Goal: Task Accomplishment & Management: Manage account settings

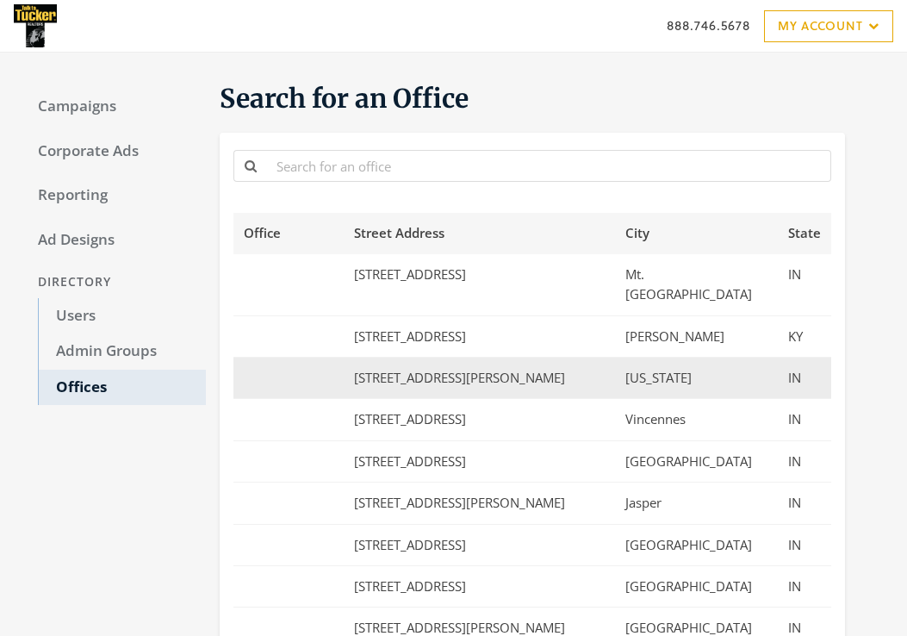
click at [467, 359] on td "[STREET_ADDRESS][PERSON_NAME]" at bounding box center [479, 377] width 271 height 41
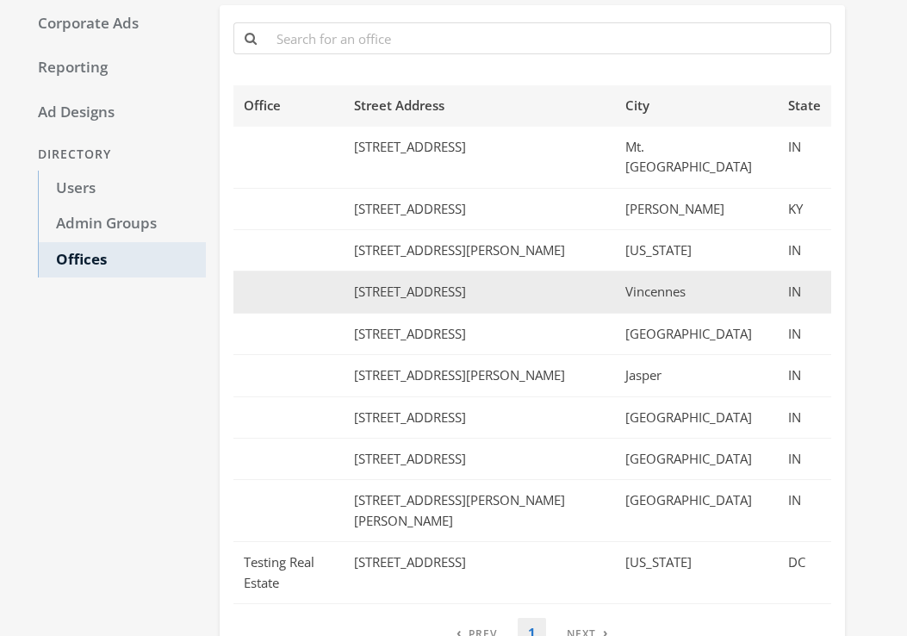
scroll to position [152, 0]
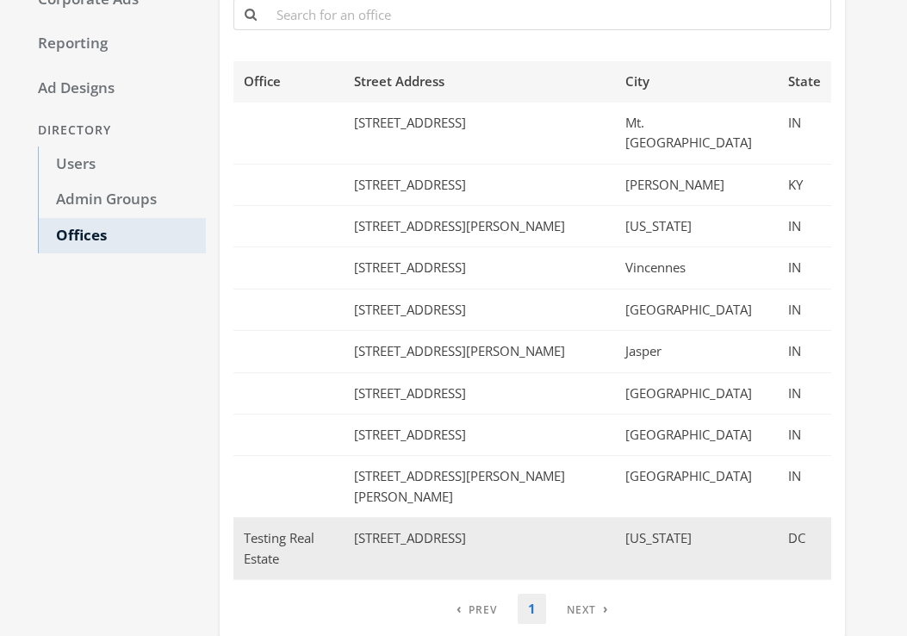
click at [344, 518] on td "Testing Real Estate" at bounding box center [288, 549] width 110 height 62
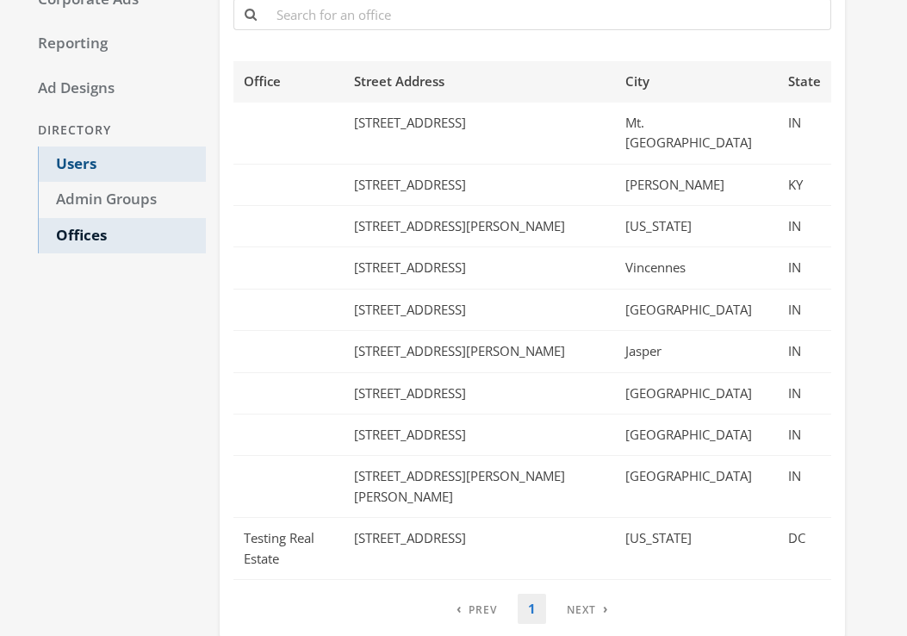
click at [94, 169] on link "Users" at bounding box center [122, 164] width 168 height 36
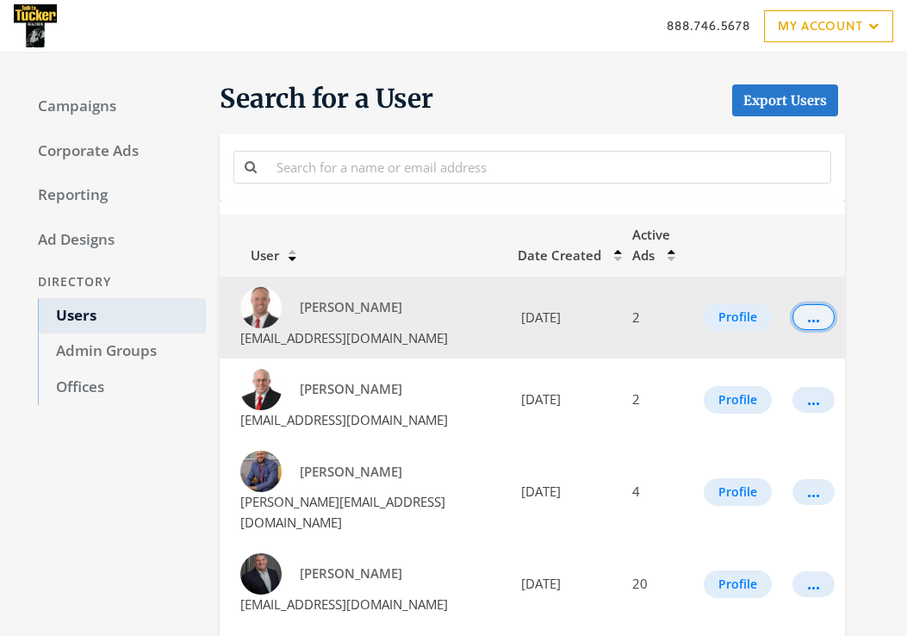
click at [822, 328] on button "..." at bounding box center [813, 317] width 42 height 26
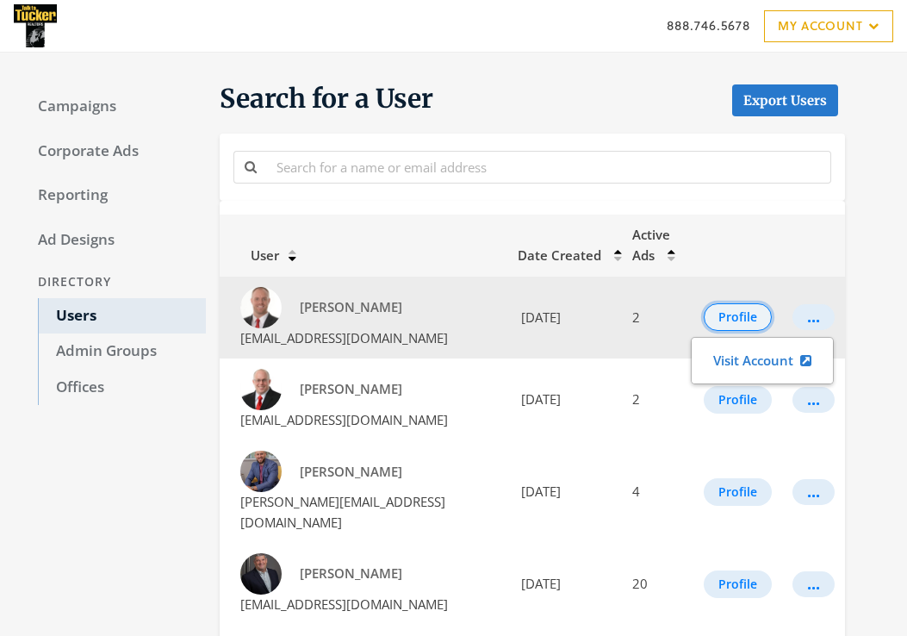
click at [750, 313] on button "Profile" at bounding box center [738, 317] width 68 height 28
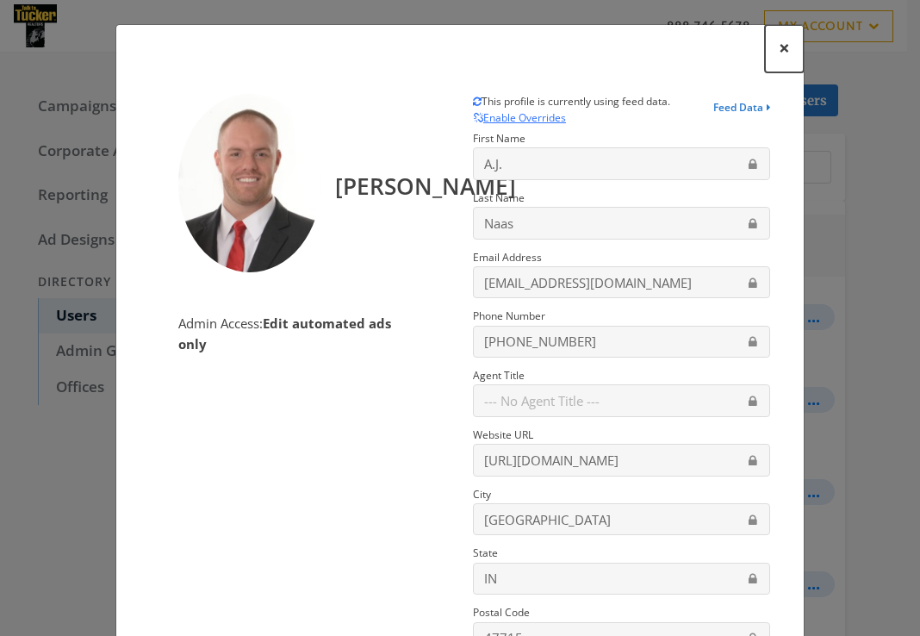
click at [779, 52] on span "×" at bounding box center [784, 47] width 11 height 27
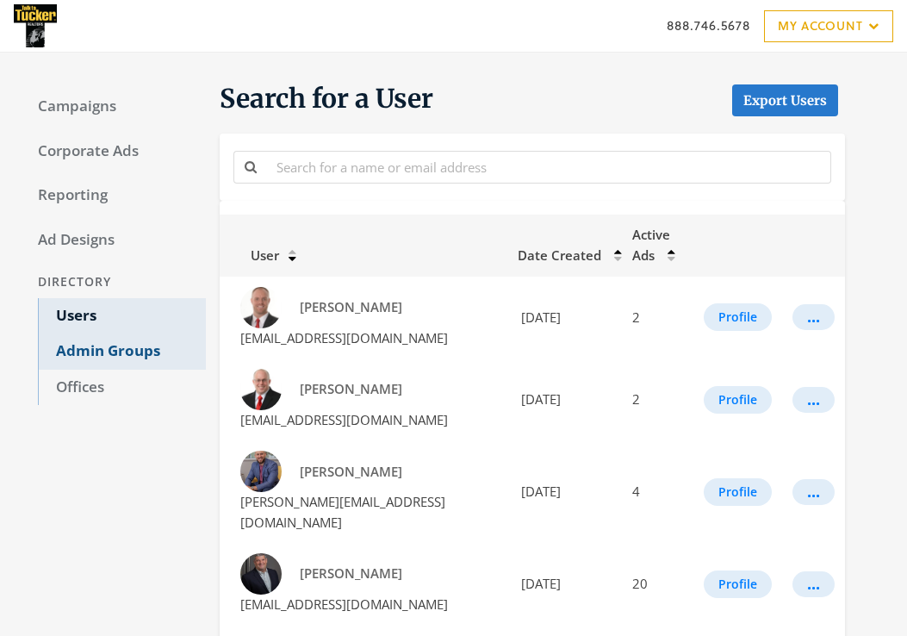
click at [113, 351] on link "Admin Groups" at bounding box center [122, 351] width 168 height 36
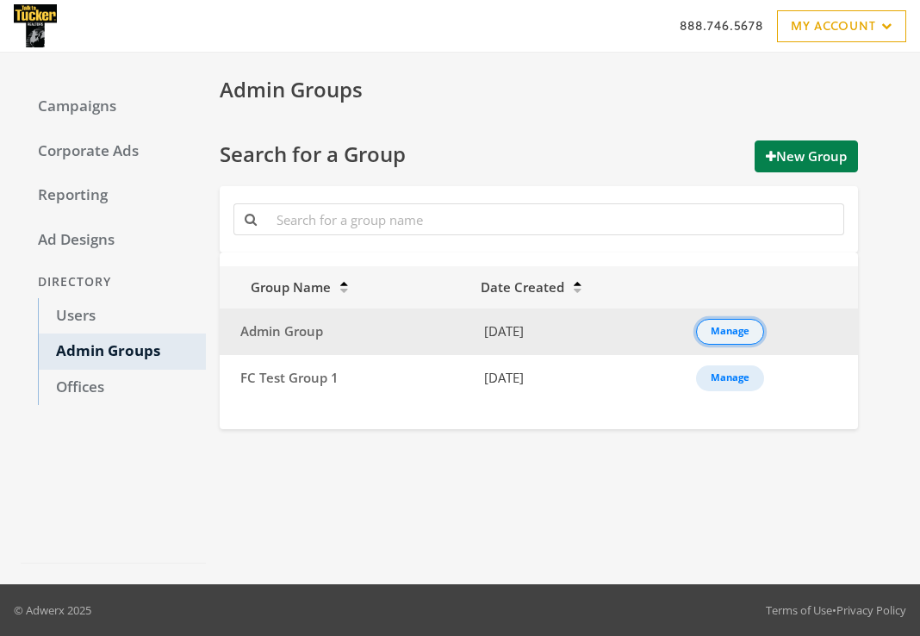
click at [734, 332] on div "Manage" at bounding box center [729, 332] width 39 height 2
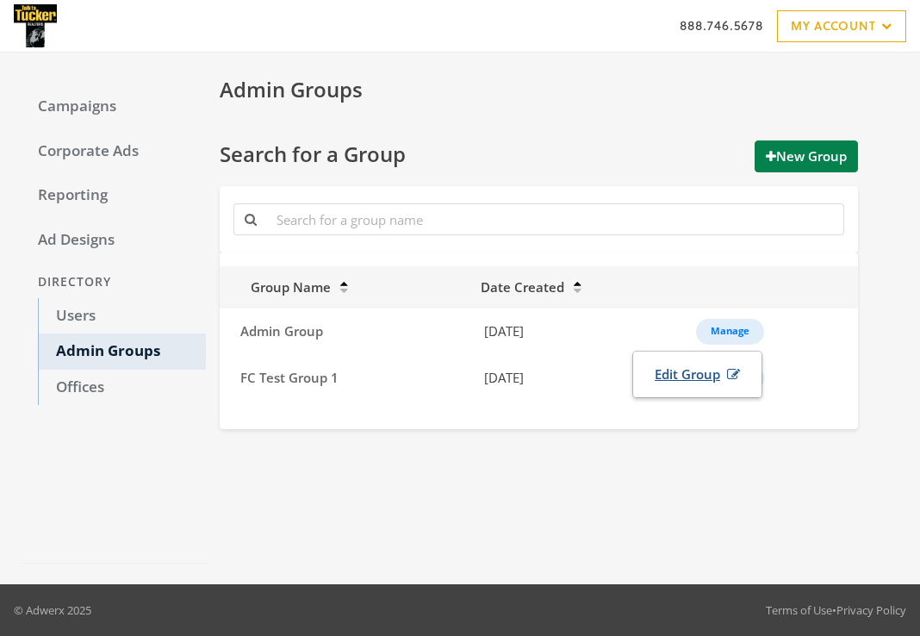
click at [688, 378] on link "Edit Group" at bounding box center [697, 374] width 108 height 32
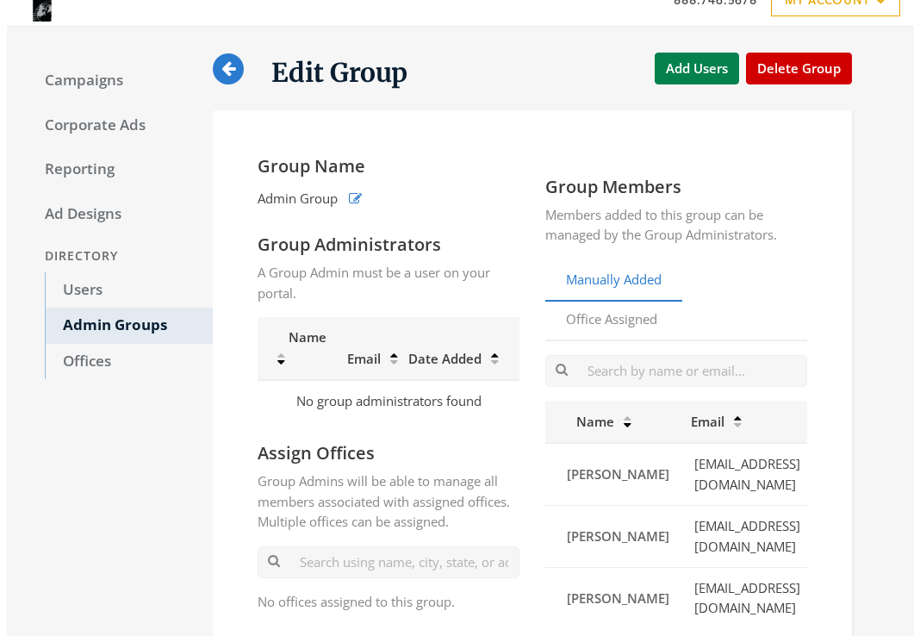
scroll to position [133, 0]
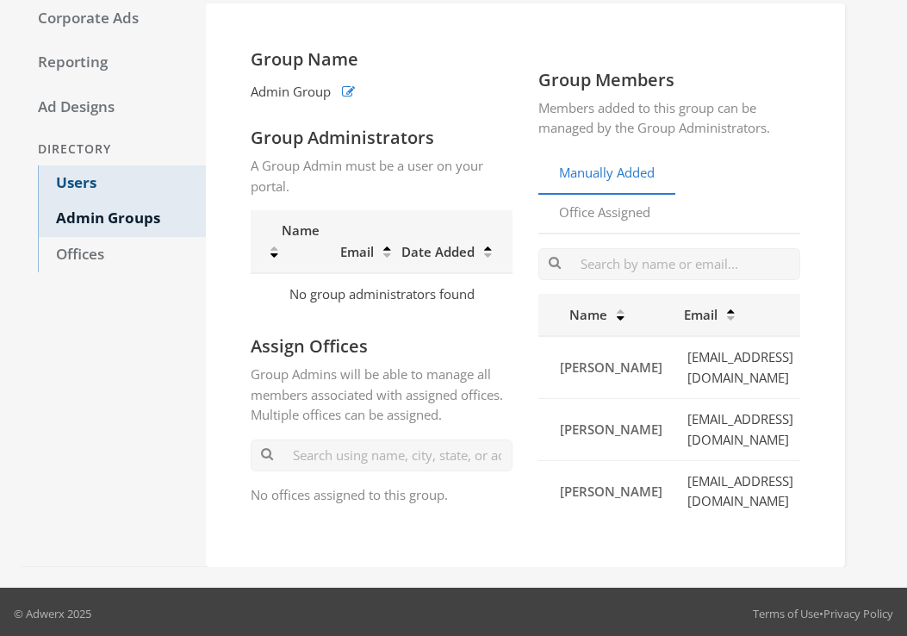
click at [90, 186] on link "Users" at bounding box center [122, 183] width 168 height 36
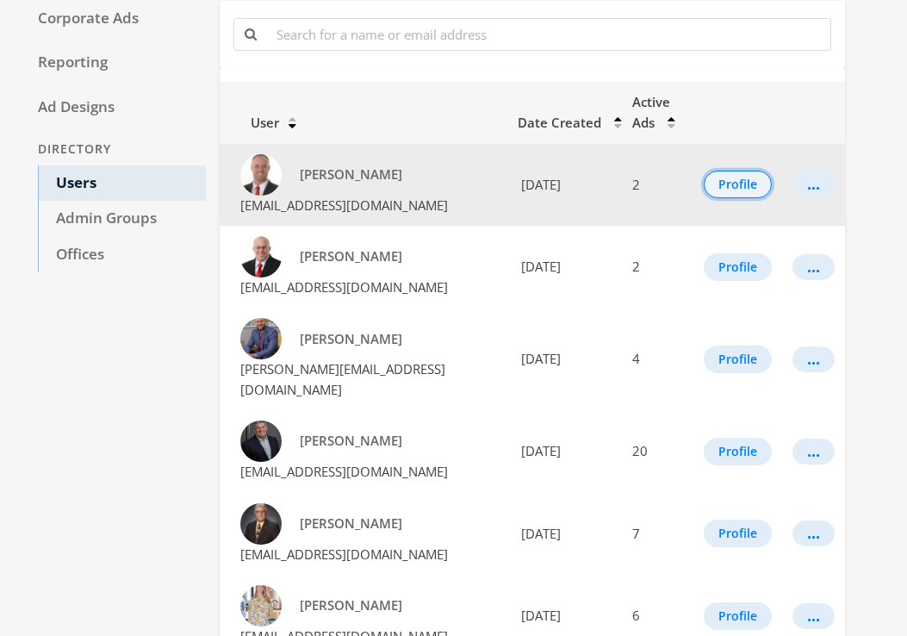
click at [739, 183] on button "Profile" at bounding box center [738, 185] width 68 height 28
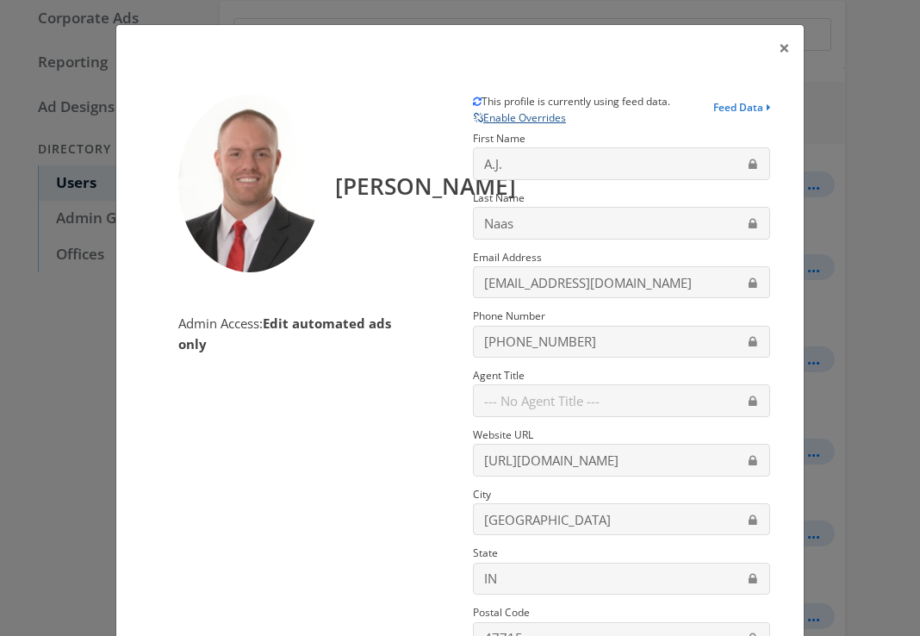
click at [532, 125] on button "Enable Overrides" at bounding box center [520, 118] width 94 height 18
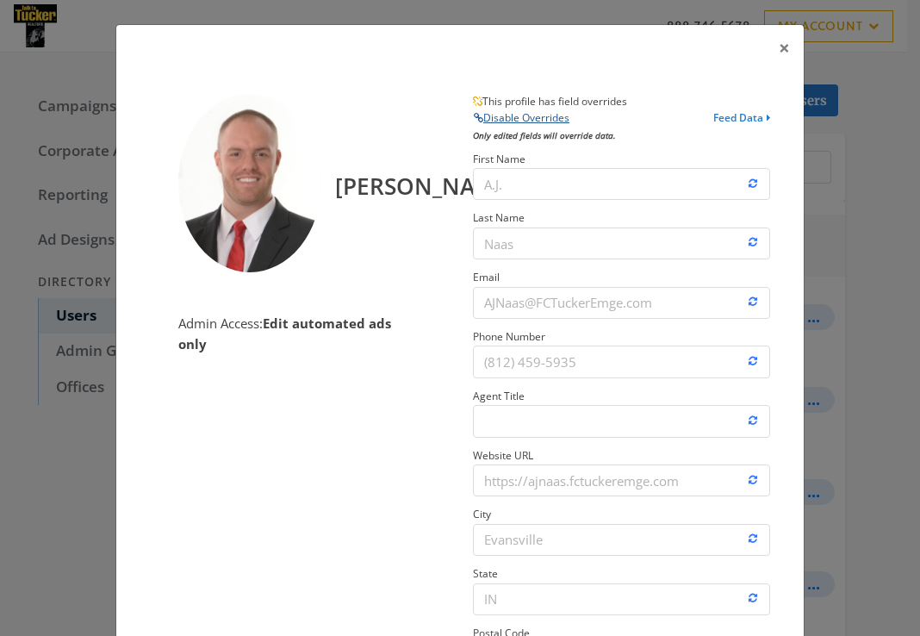
click at [505, 121] on button "Disable Overrides" at bounding box center [521, 118] width 97 height 18
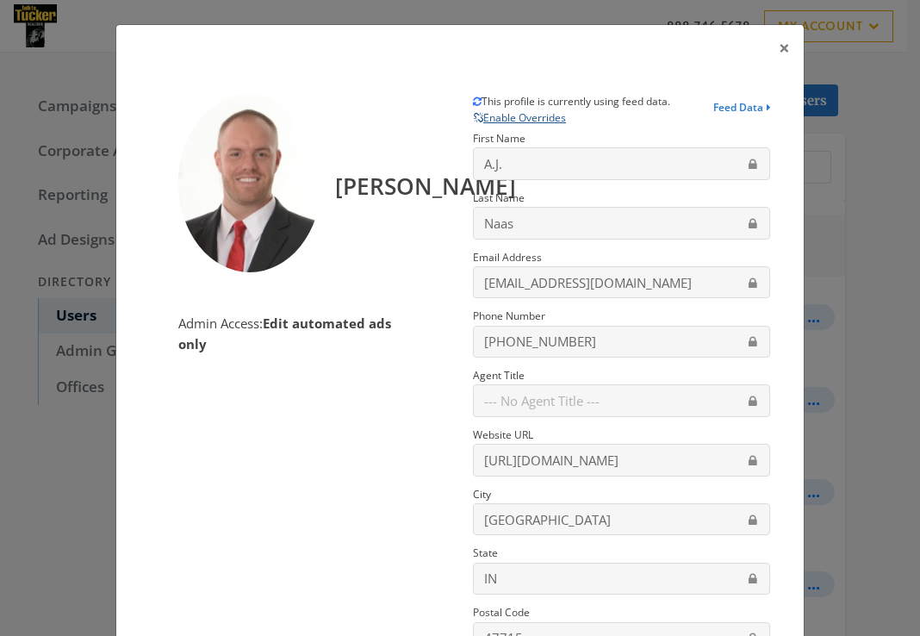
click at [524, 120] on button "Enable Overrides" at bounding box center [520, 118] width 94 height 18
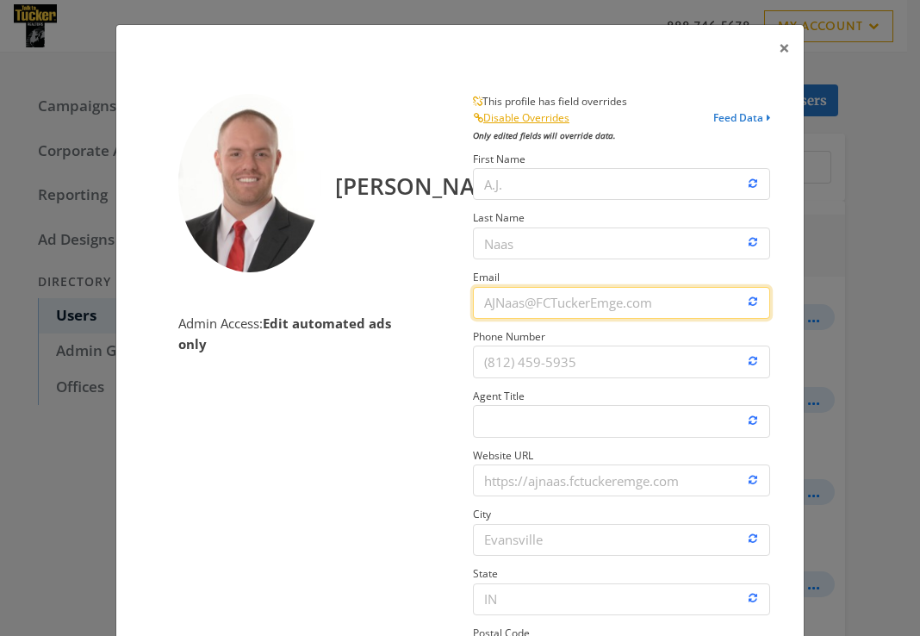
click at [601, 303] on input "Email" at bounding box center [621, 303] width 297 height 32
type input "[EMAIL_ADDRESS][DOMAIN_NAME]"
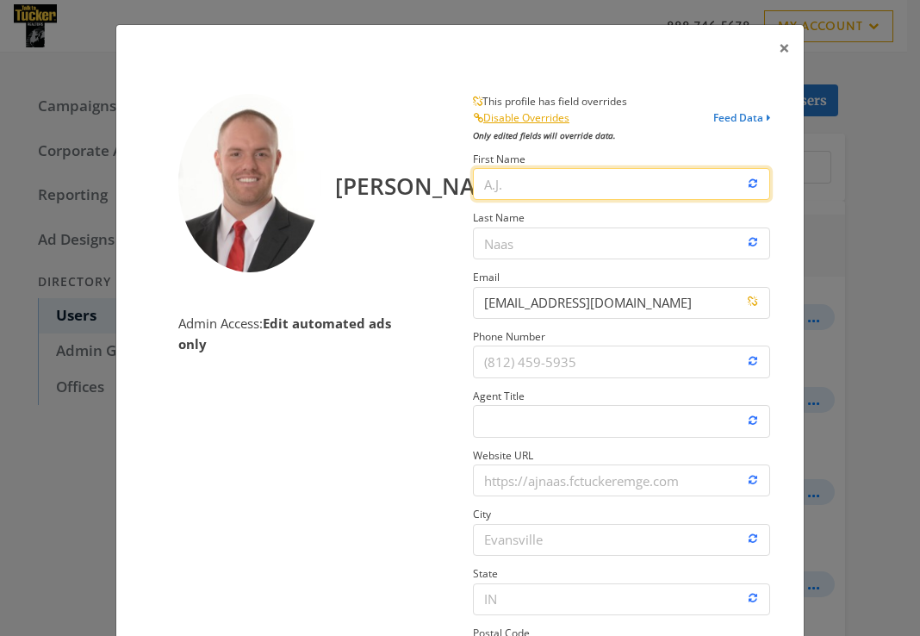
click at [602, 182] on input "First Name" at bounding box center [621, 184] width 297 height 32
type input "AJ"
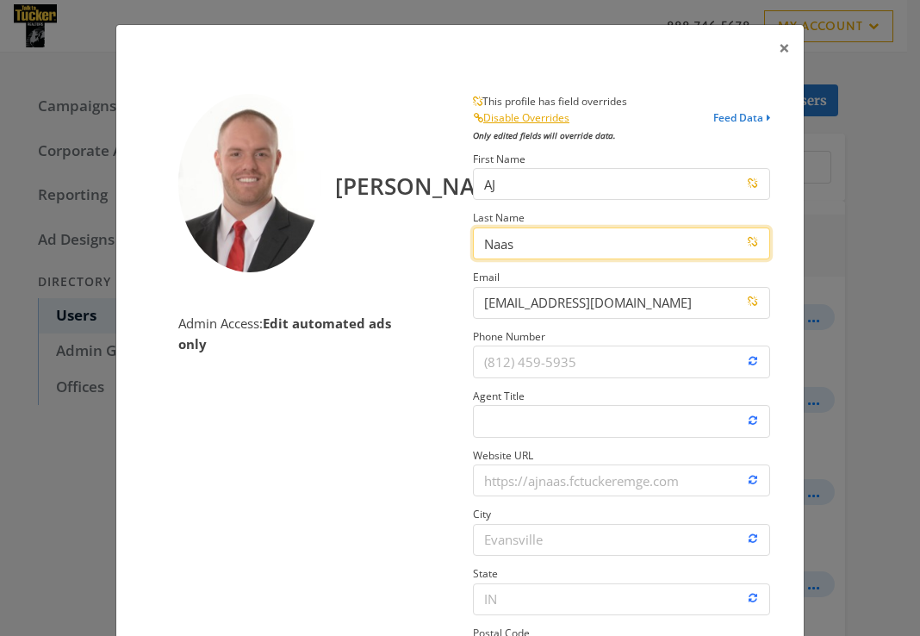
type input "Naas"
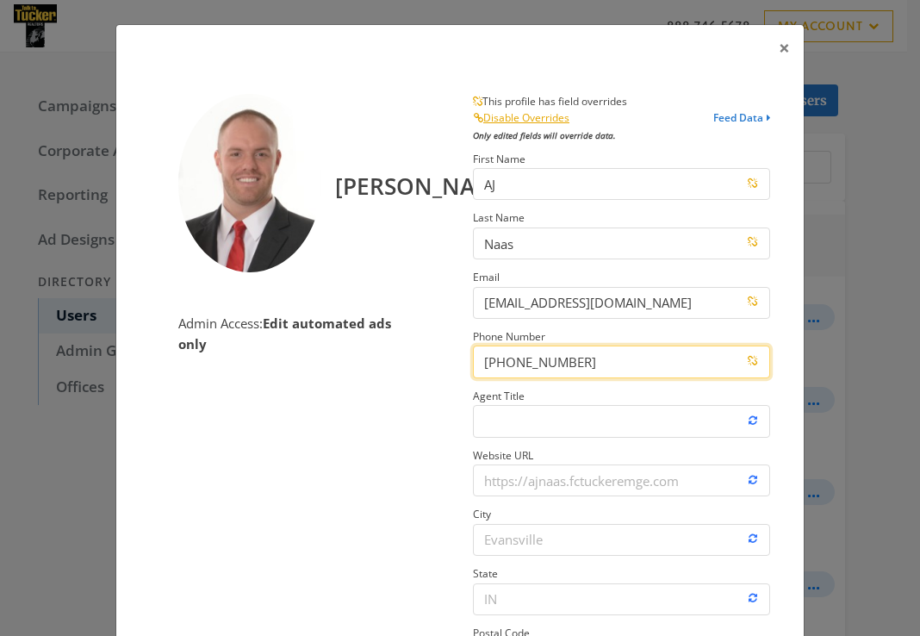
type input "[PHONE_NUMBER]"
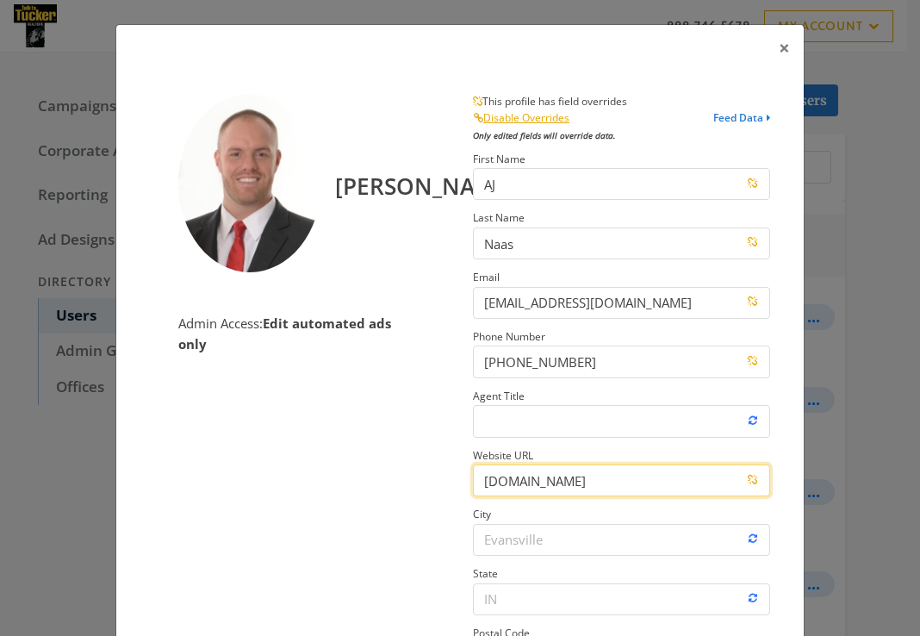
type input "[DOMAIN_NAME]"
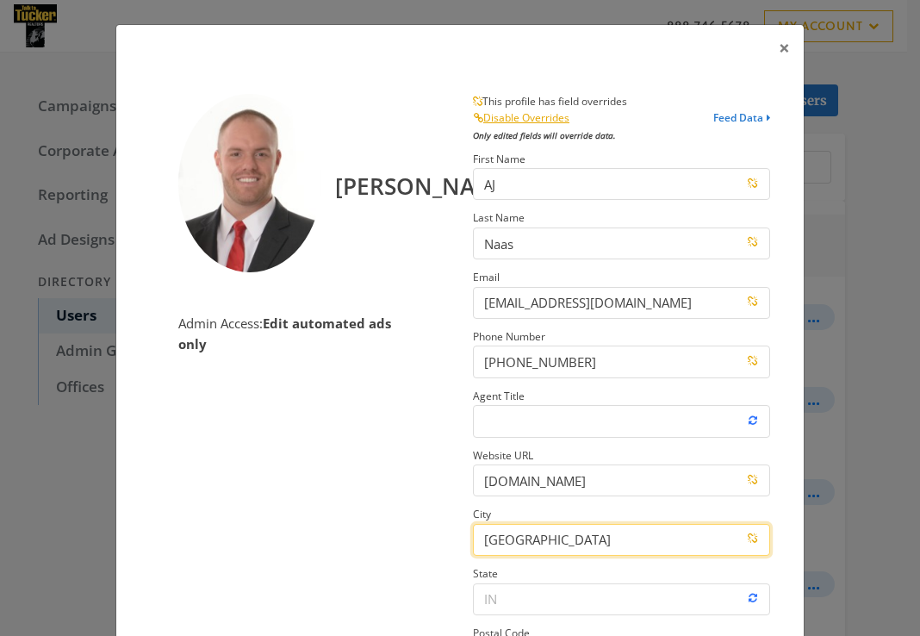
type input "[GEOGRAPHIC_DATA]"
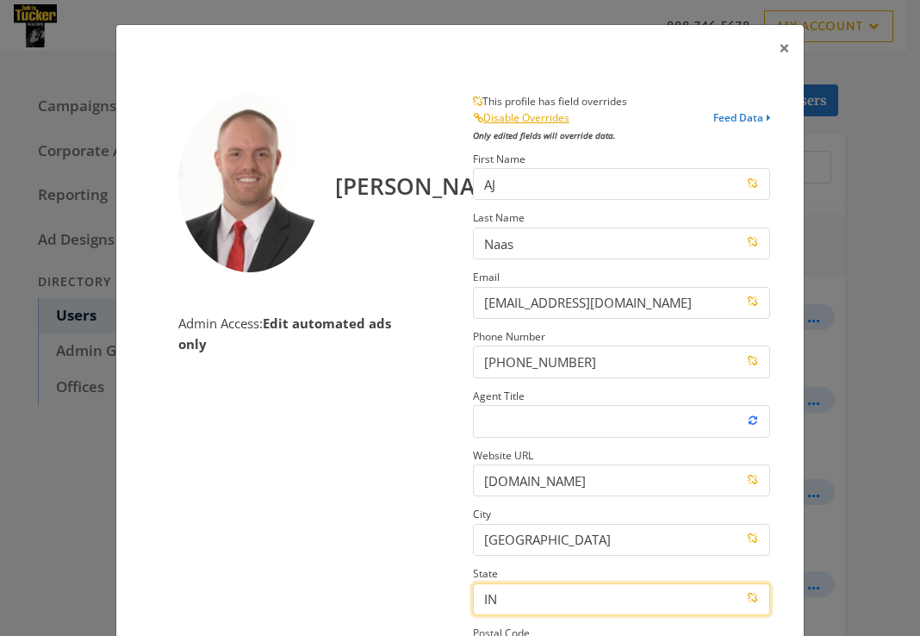
type input "IN"
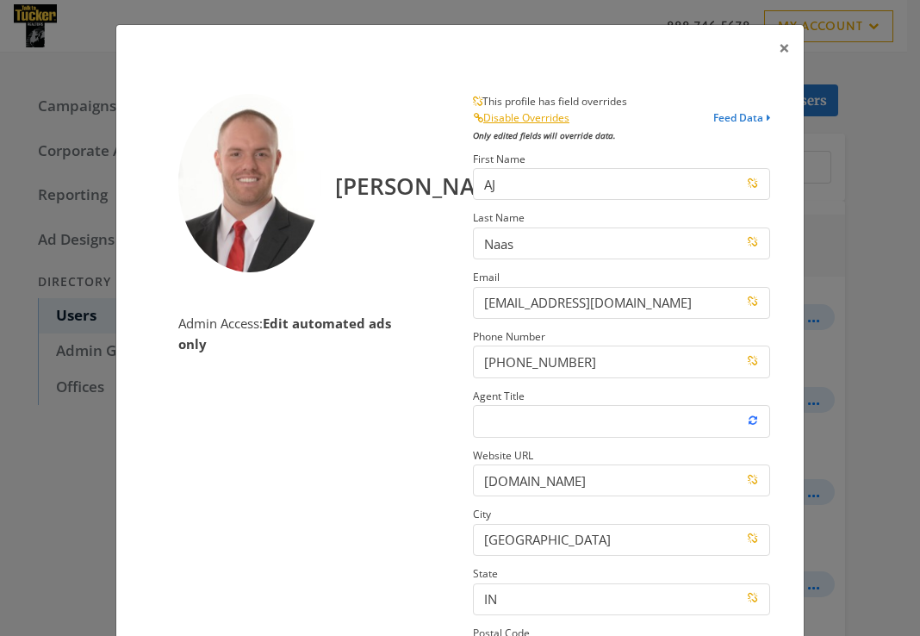
scroll to position [256, 0]
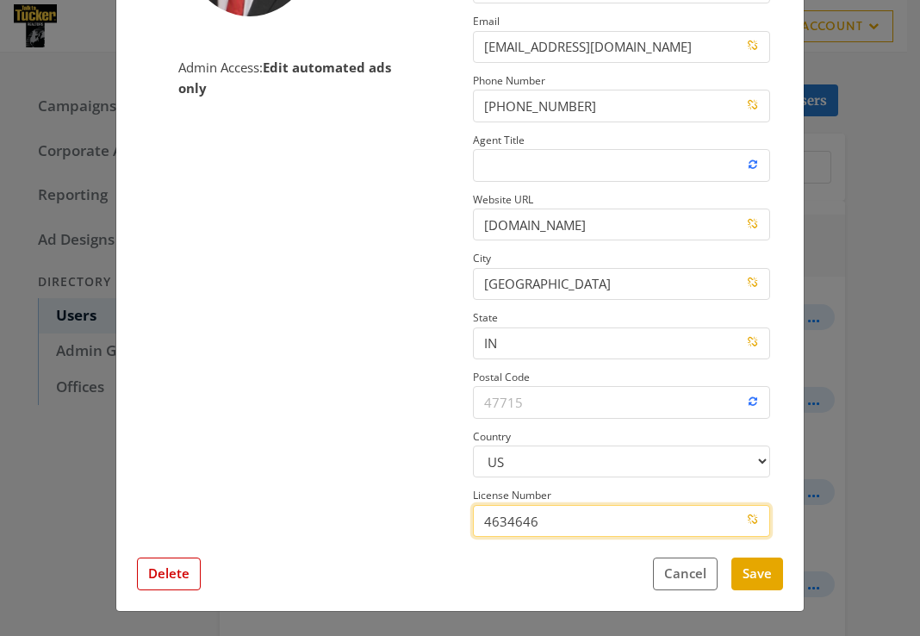
type input "4634646"
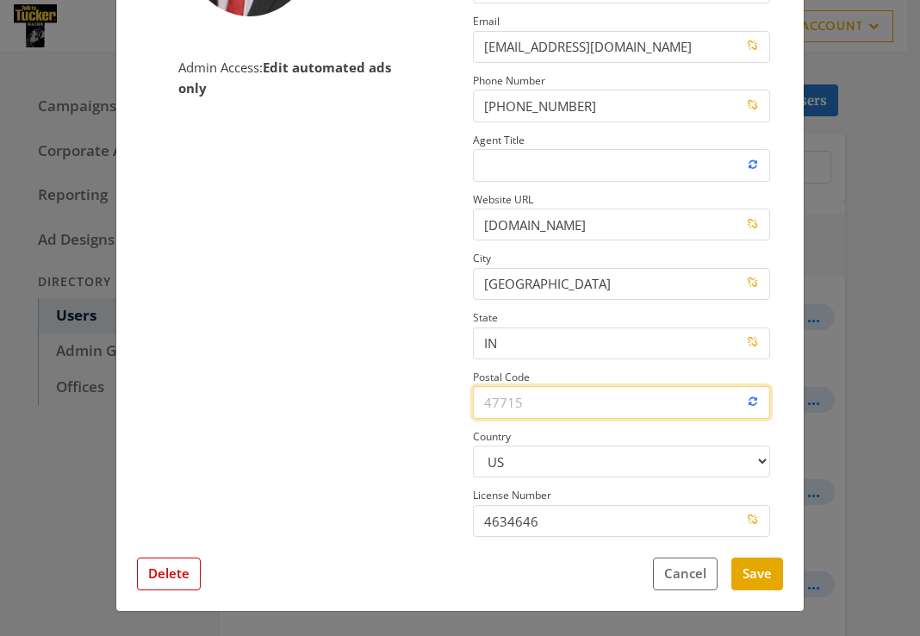
click at [512, 400] on input "Postal Code" at bounding box center [621, 402] width 297 height 32
type input "47715"
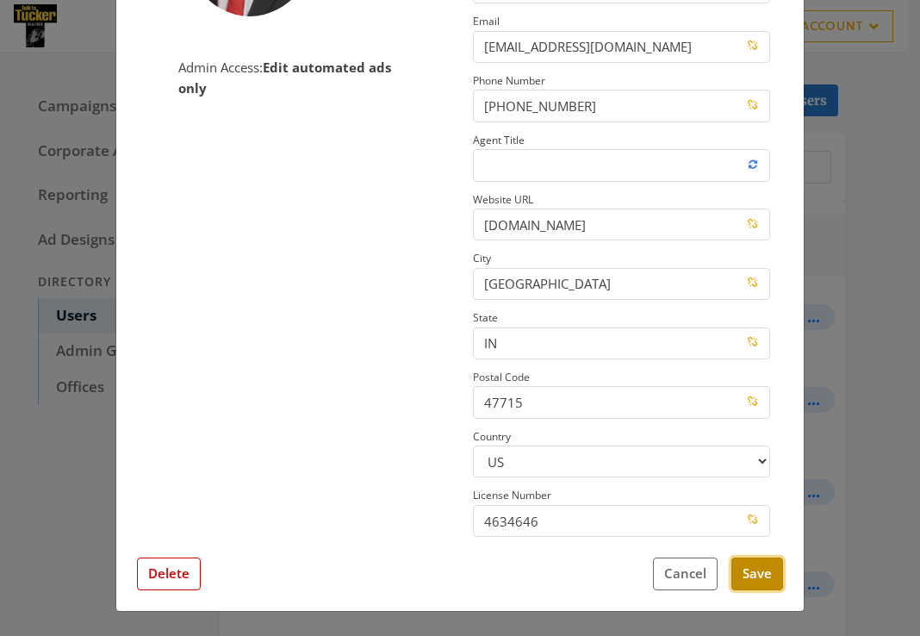
click at [757, 575] on button "Save" at bounding box center [757, 573] width 52 height 32
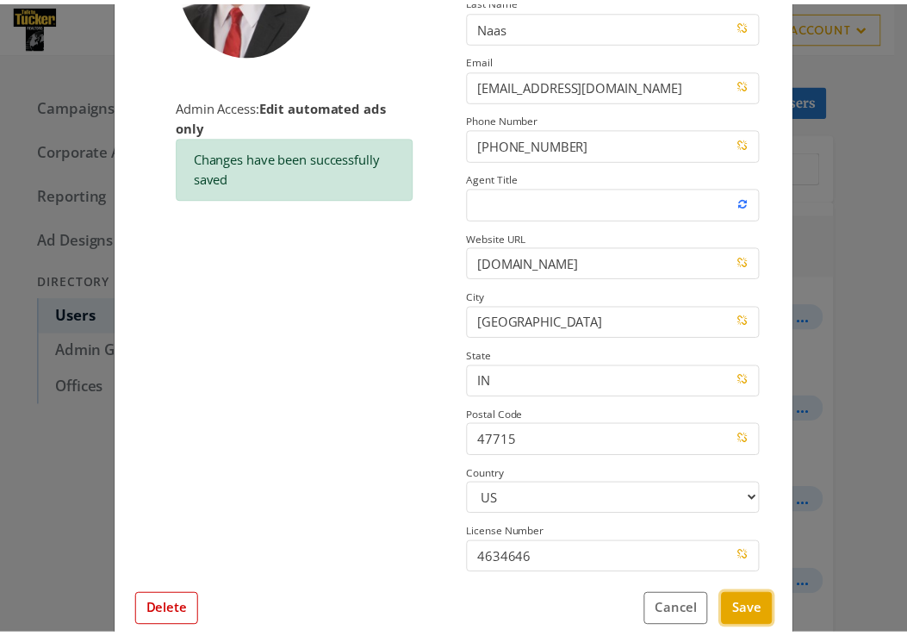
scroll to position [0, 0]
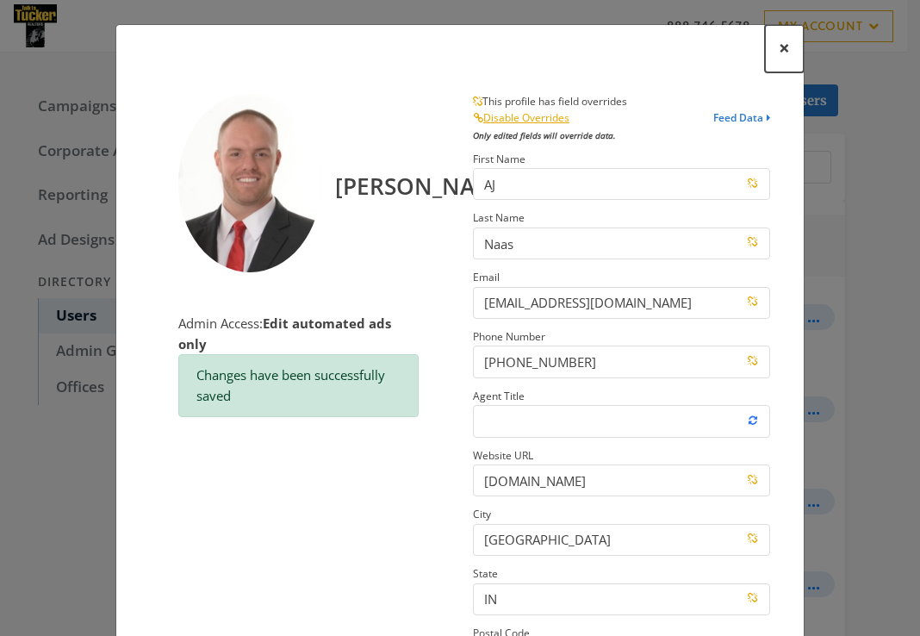
click at [779, 47] on span "×" at bounding box center [784, 47] width 11 height 27
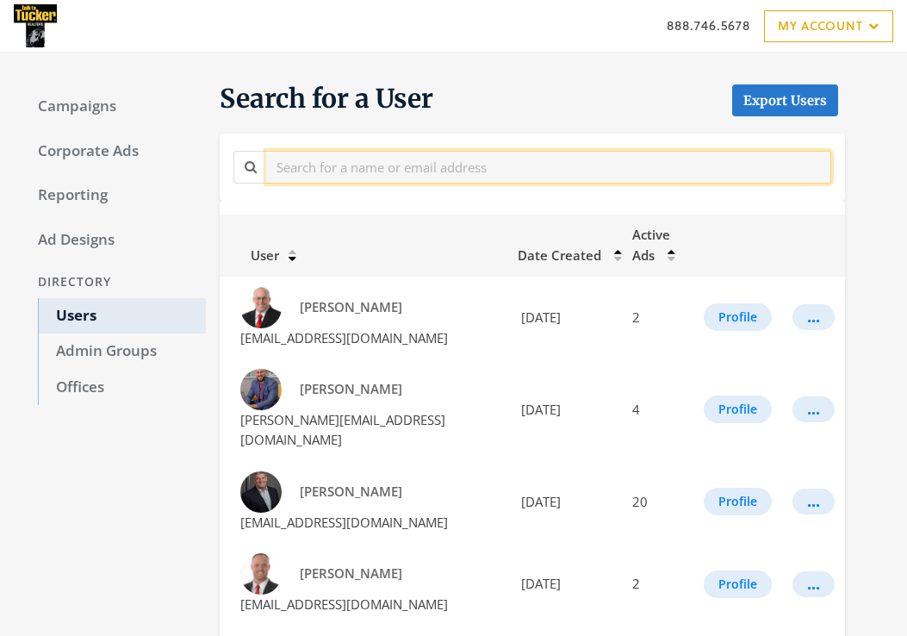
click at [318, 170] on input "text" at bounding box center [548, 167] width 565 height 32
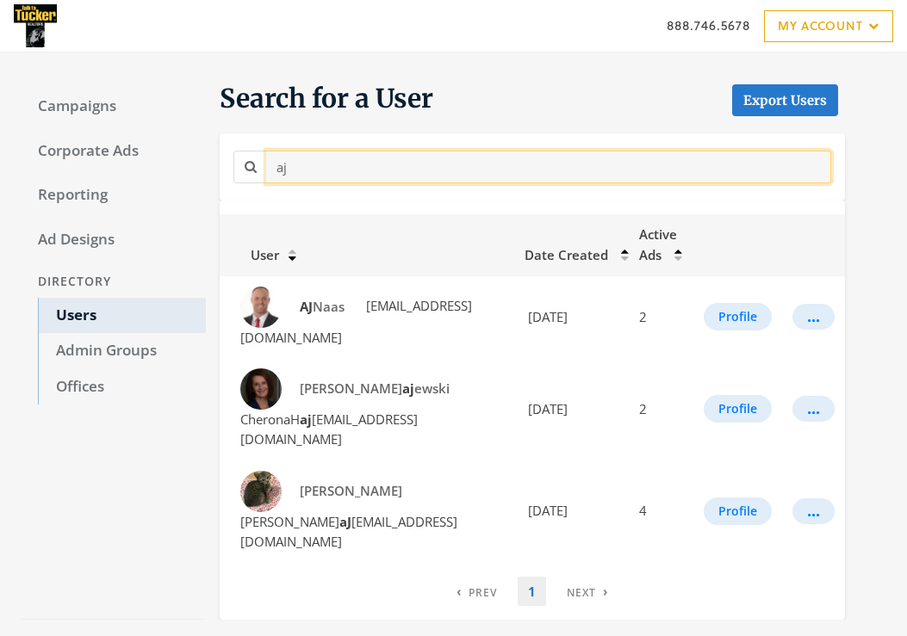
type input "a"
